Goal: Check status

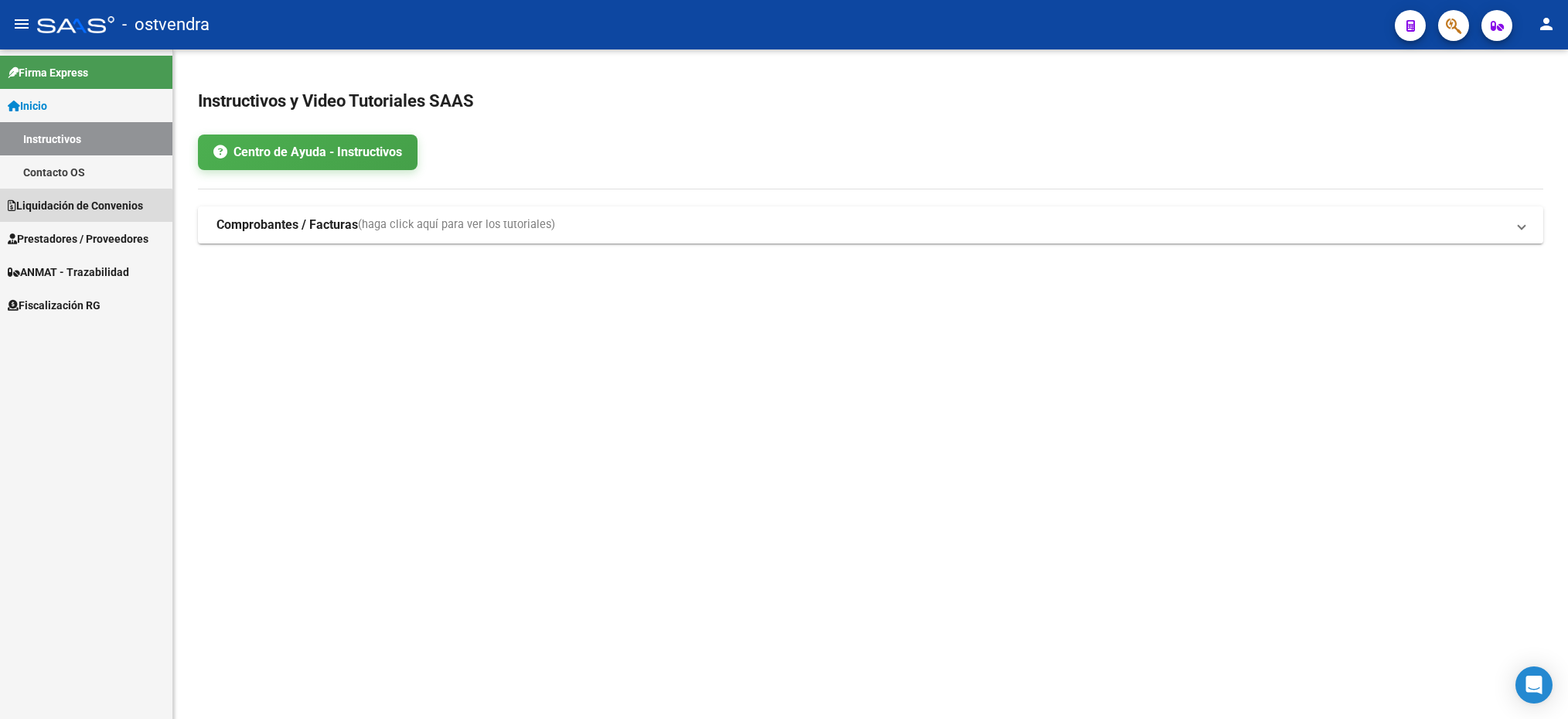
click at [69, 212] on span "Liquidación de Convenios" at bounding box center [75, 206] width 135 height 17
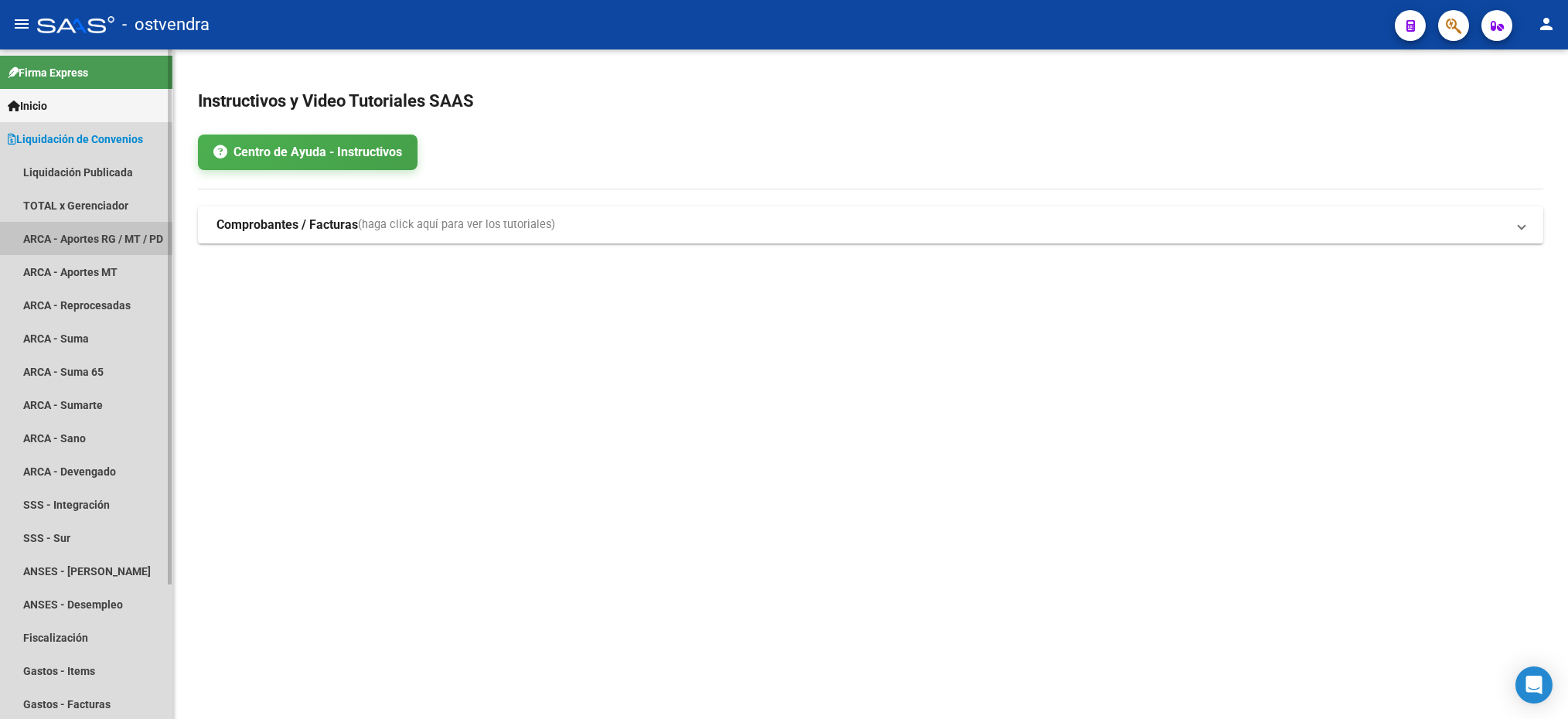
click at [75, 236] on link "ARCA - Aportes RG / MT / PD" at bounding box center [86, 239] width 173 height 33
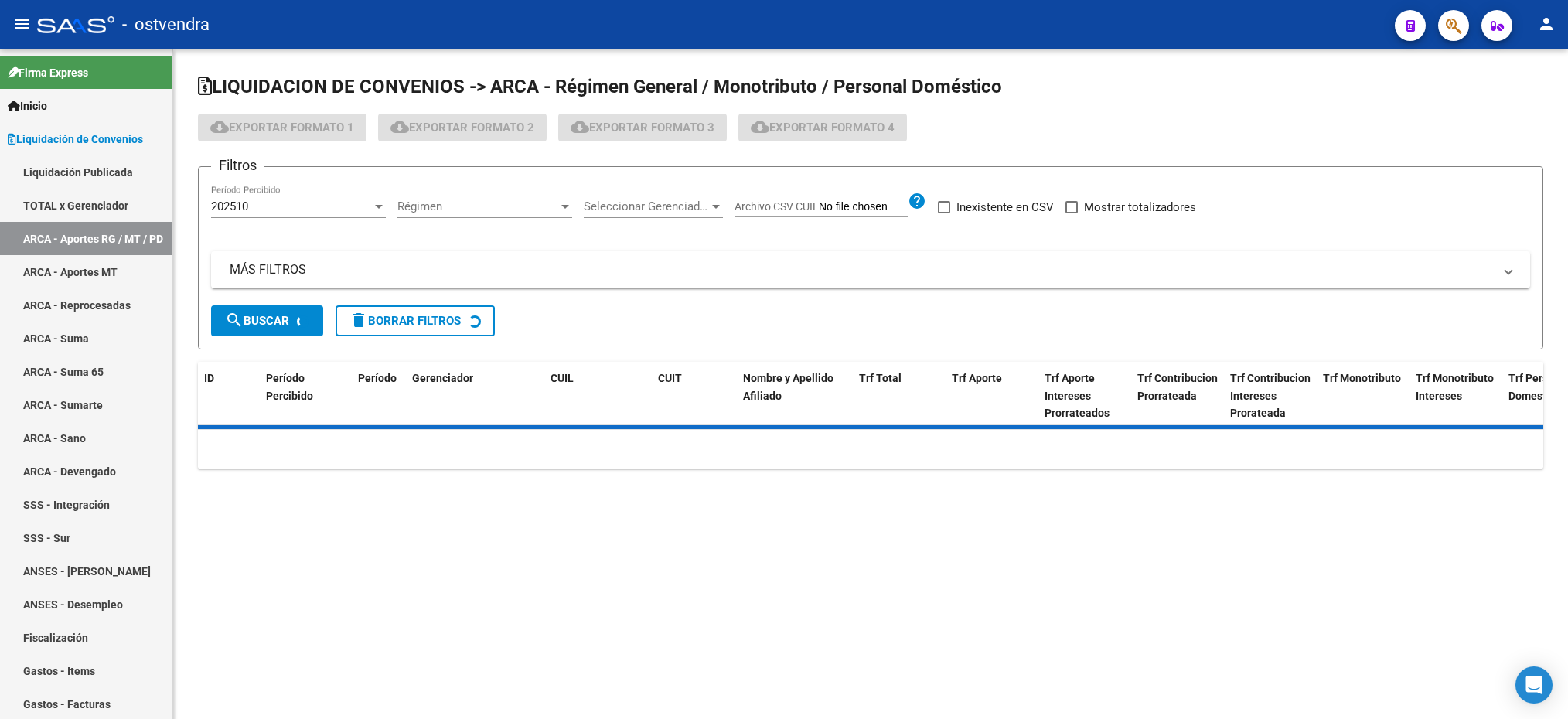
click at [330, 210] on div "202510" at bounding box center [292, 206] width 161 height 14
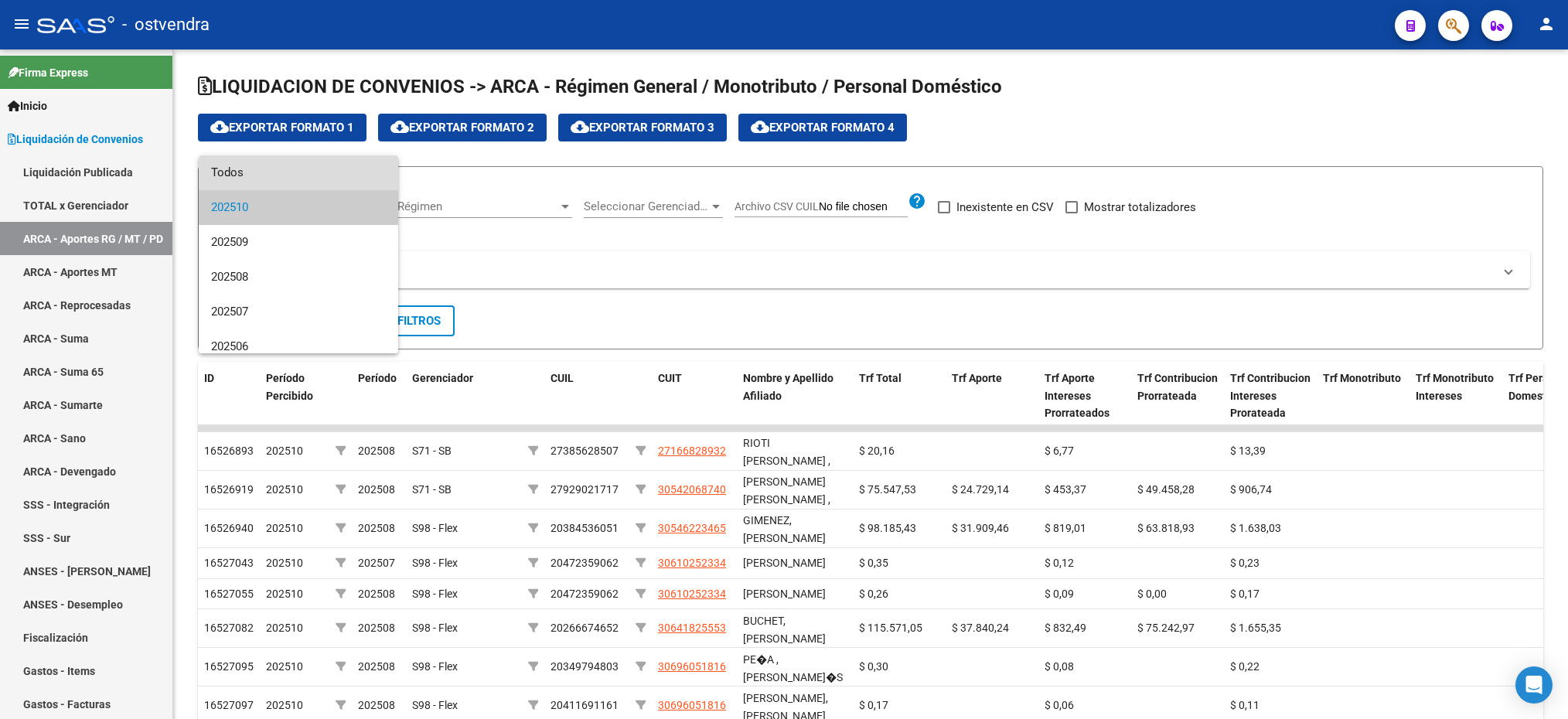
click at [308, 179] on span "Todos" at bounding box center [299, 173] width 175 height 35
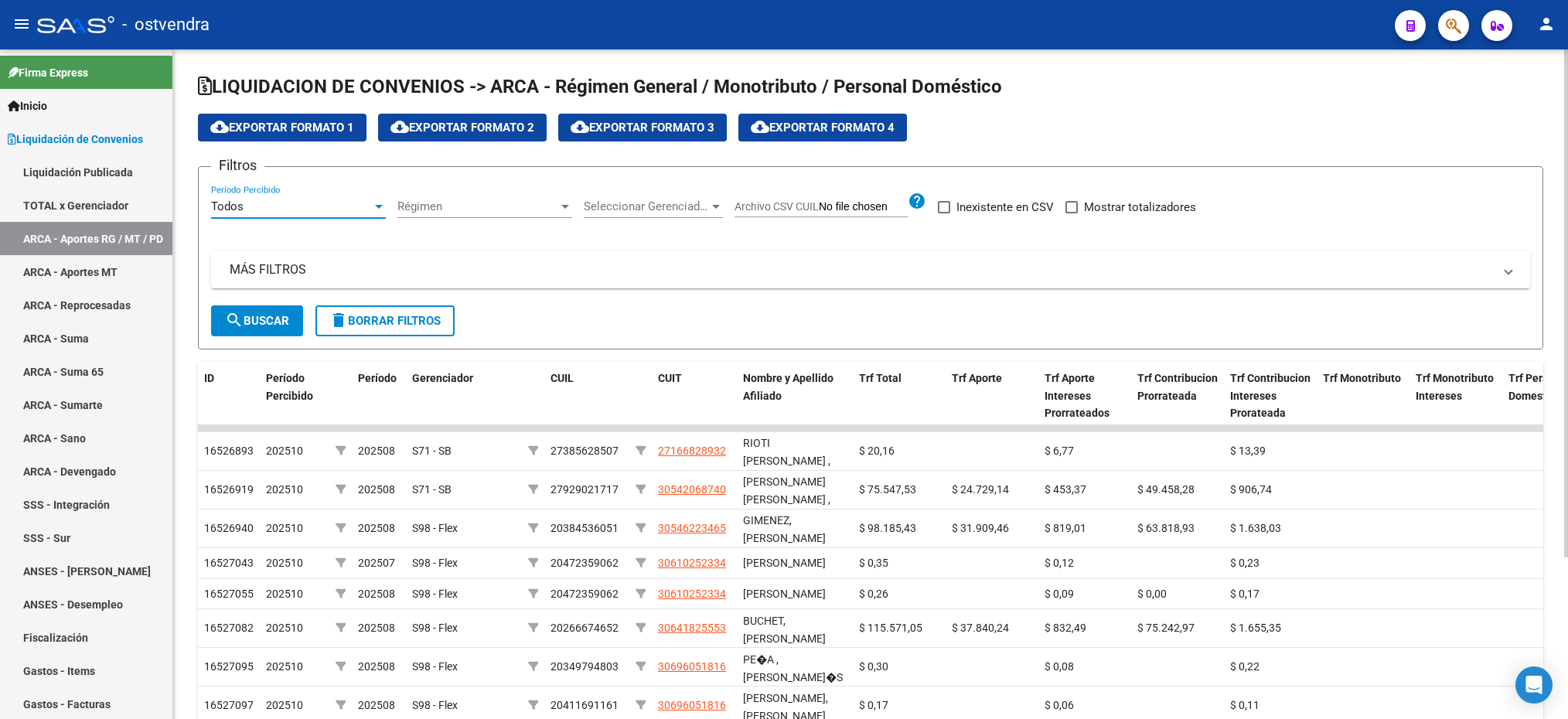
click at [441, 198] on div "Régimen Régimen" at bounding box center [485, 202] width 175 height 33
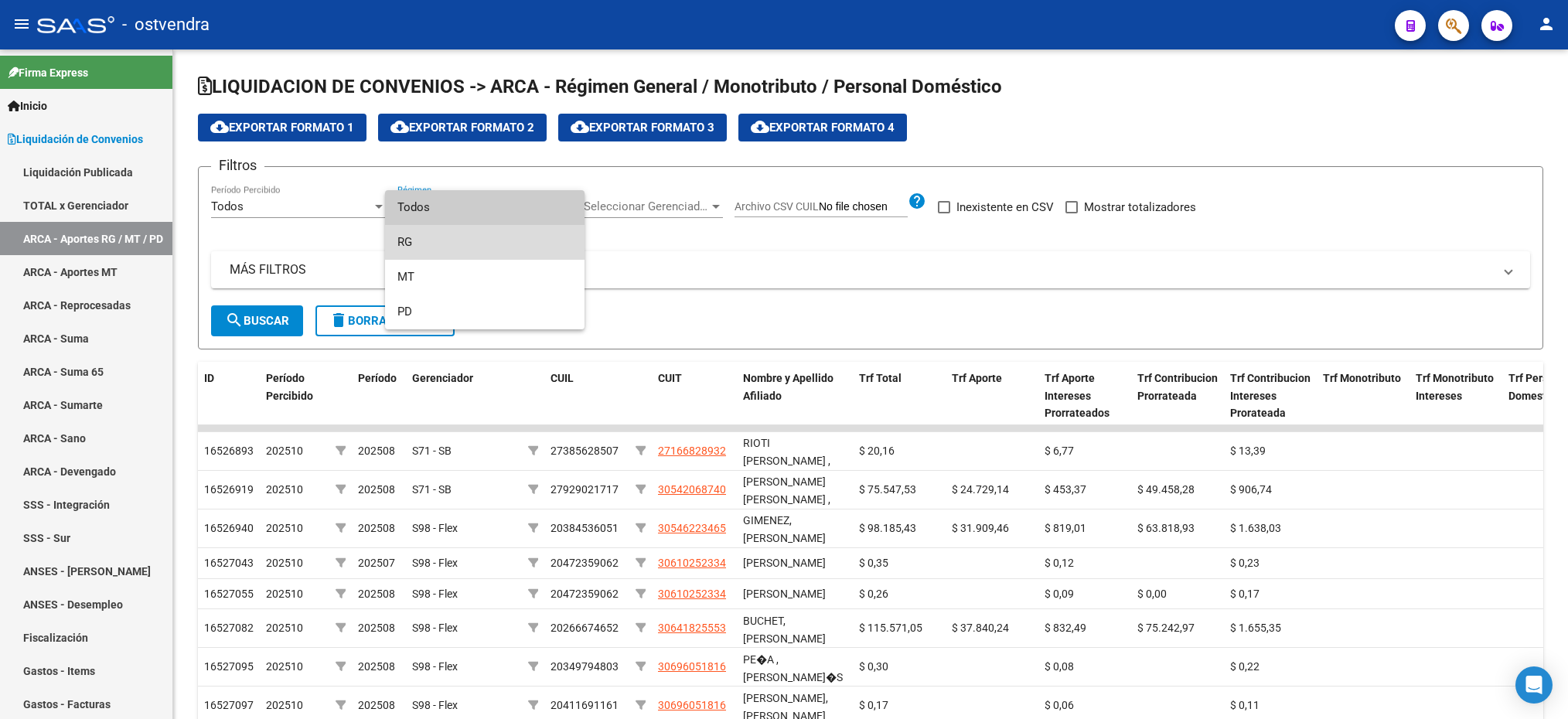
click at [416, 240] on span "RG" at bounding box center [485, 242] width 175 height 35
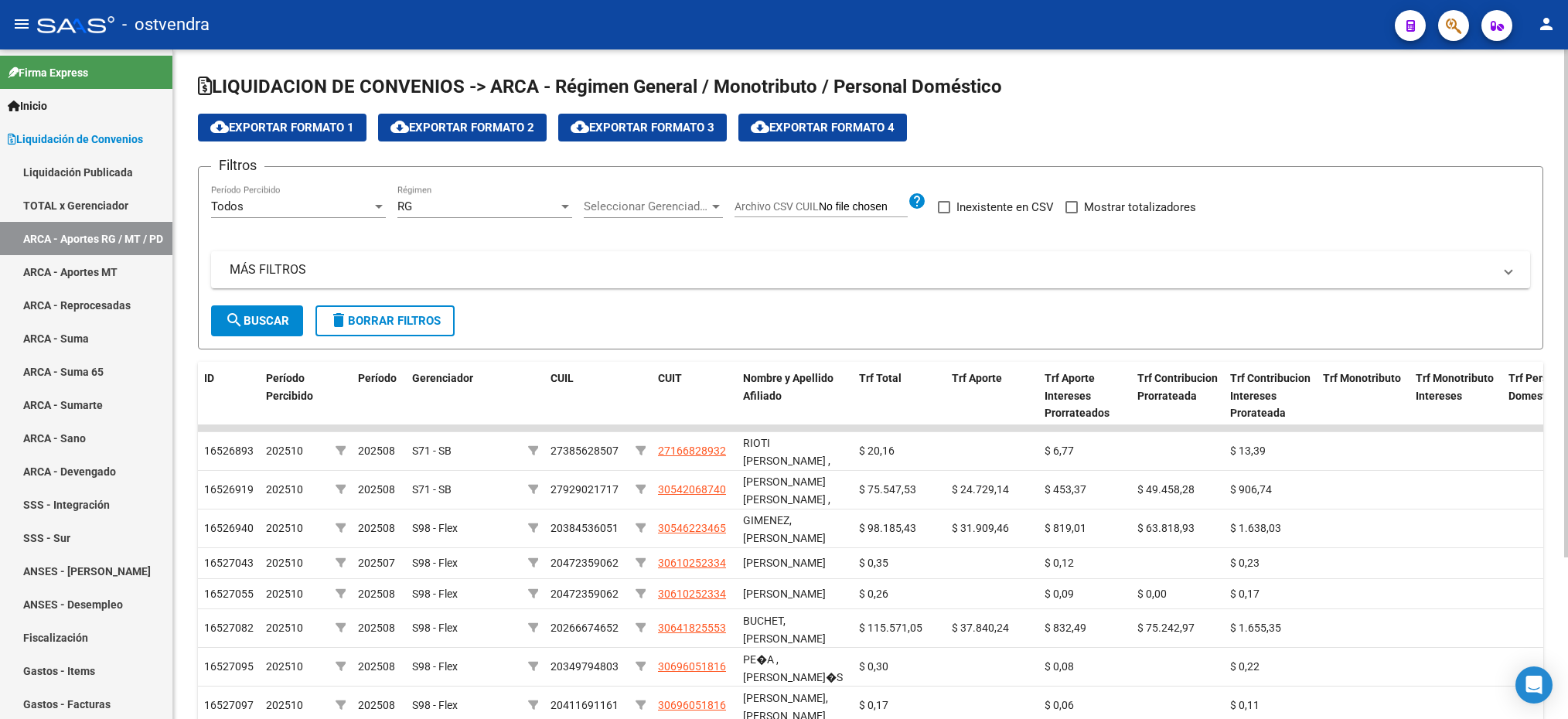
click at [578, 214] on div "Filtros Todos Período Percibido RG Régimen Seleccionar Gerenciador Seleccionar …" at bounding box center [871, 242] width 1319 height 126
click at [590, 212] on span "Seleccionar Gerenciador" at bounding box center [647, 206] width 126 height 14
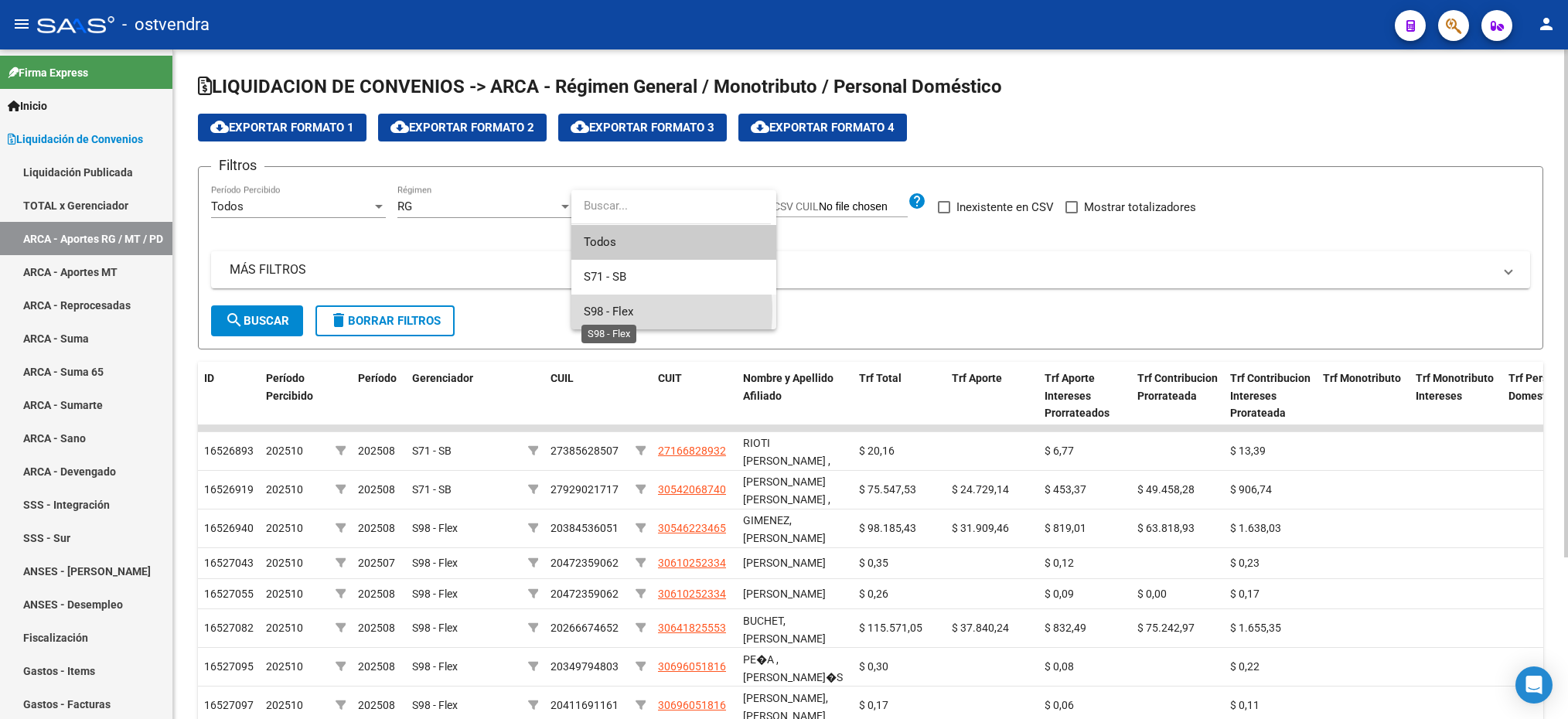
drag, startPoint x: 599, startPoint y: 311, endPoint x: 425, endPoint y: 296, distance: 174.6
click at [598, 311] on span "S98 - Flex" at bounding box center [609, 312] width 50 height 14
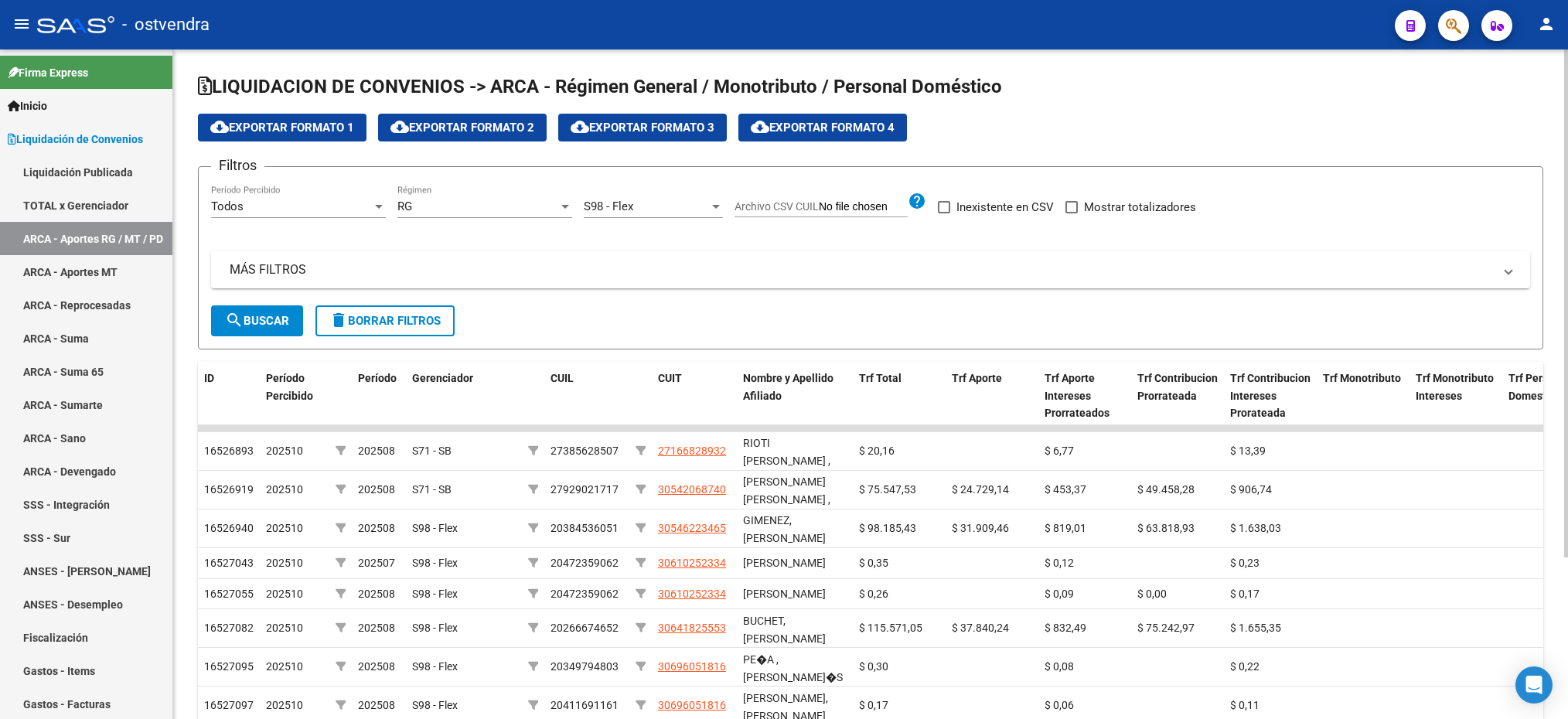
click at [409, 293] on div "MÁS FILTROS ID CUIL CUIT Archivo CSV CUIT help Período Desde(AAAAMM) Período Ha…" at bounding box center [871, 279] width 1319 height 55
click at [400, 276] on mat-panel-title "MÁS FILTROS" at bounding box center [861, 269] width 1263 height 17
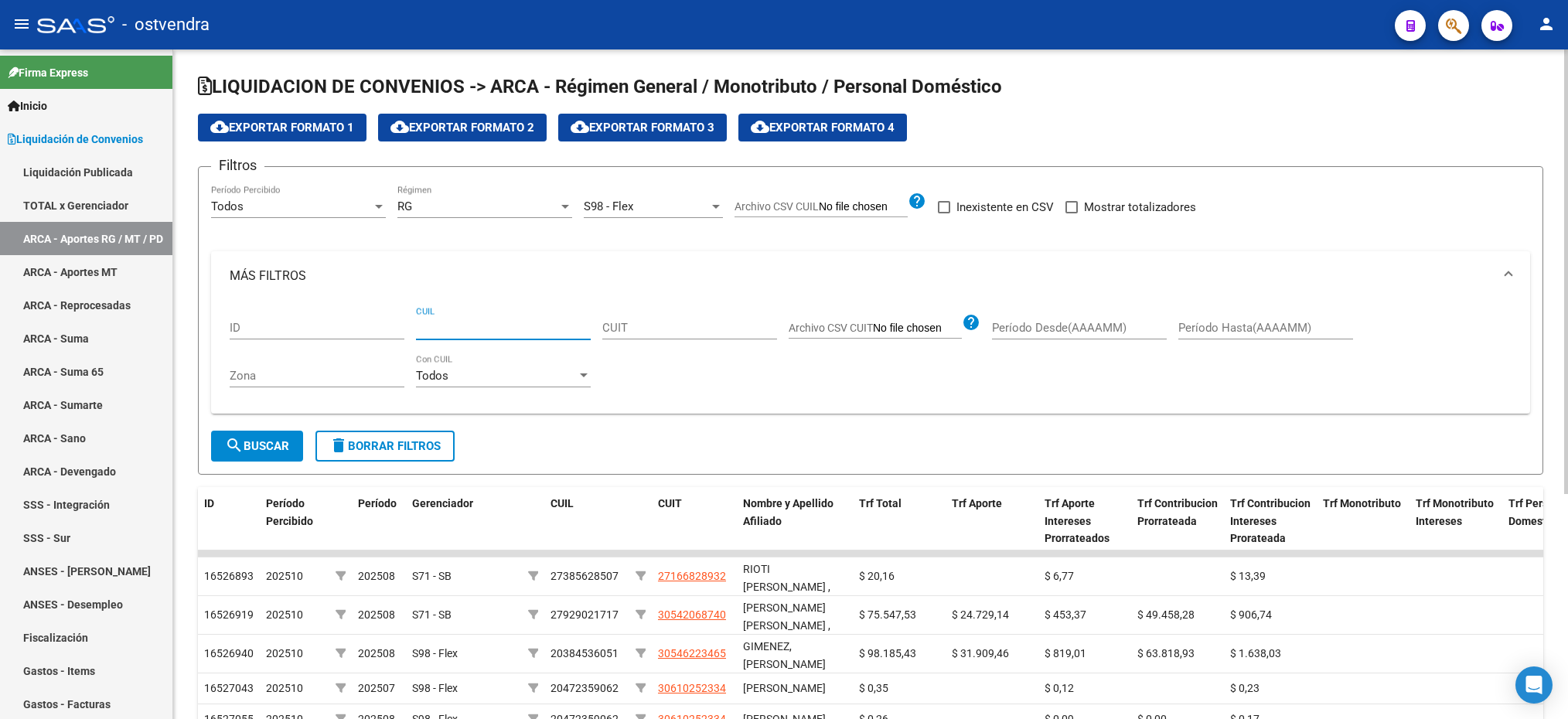
click at [422, 331] on input "CUIL" at bounding box center [504, 327] width 175 height 14
type input "23-45145927-9"
click at [264, 459] on button "search Buscar" at bounding box center [257, 445] width 92 height 31
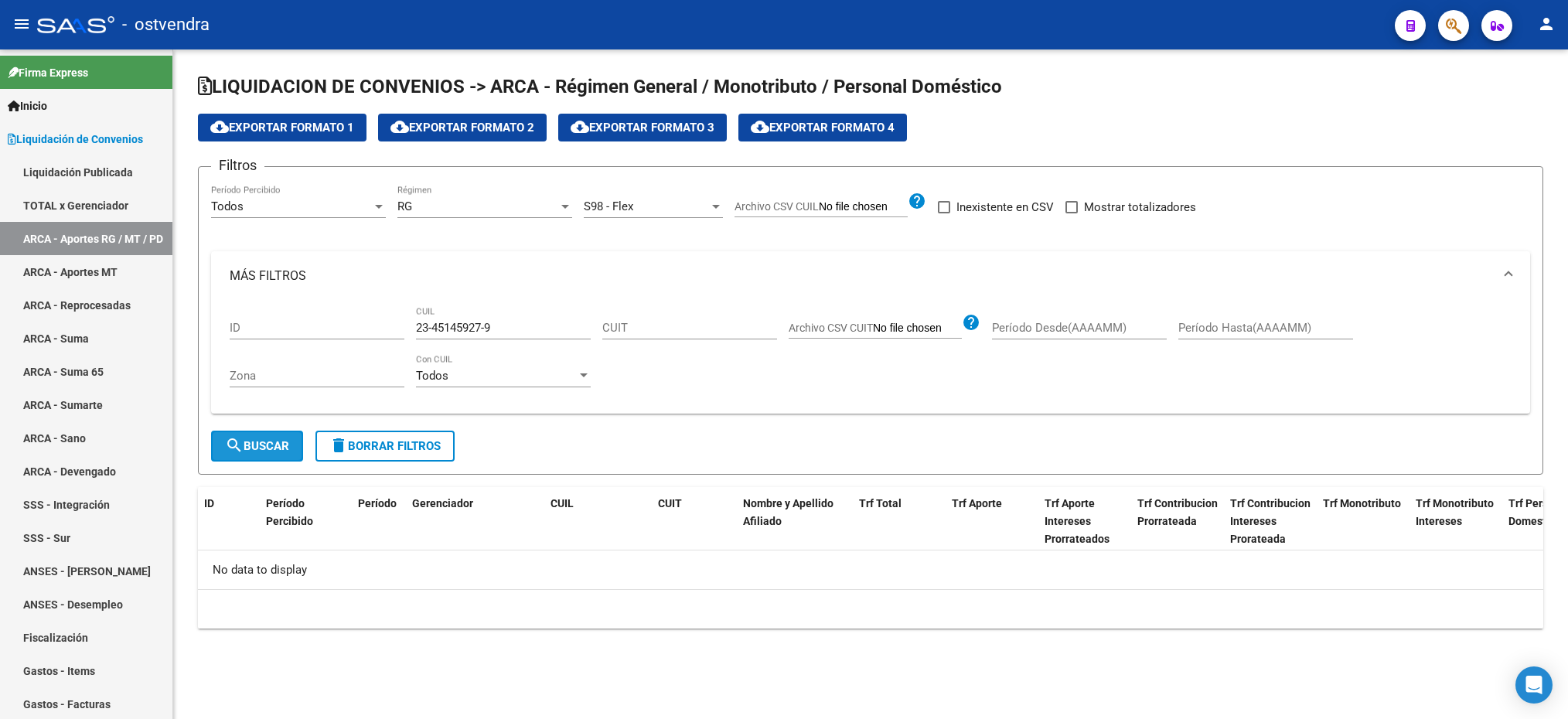
click at [267, 459] on button "search Buscar" at bounding box center [257, 445] width 92 height 31
click at [244, 448] on span "search Buscar" at bounding box center [257, 446] width 64 height 14
